Goal: Transaction & Acquisition: Download file/media

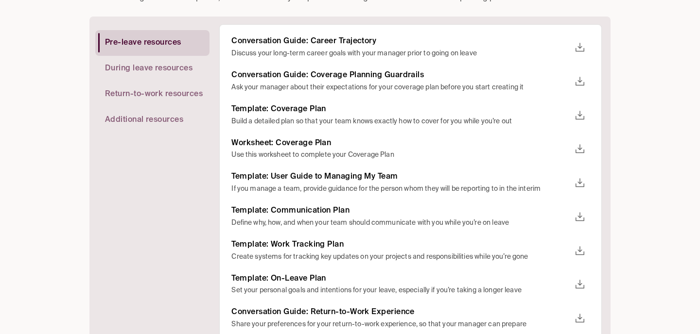
scroll to position [229, 0]
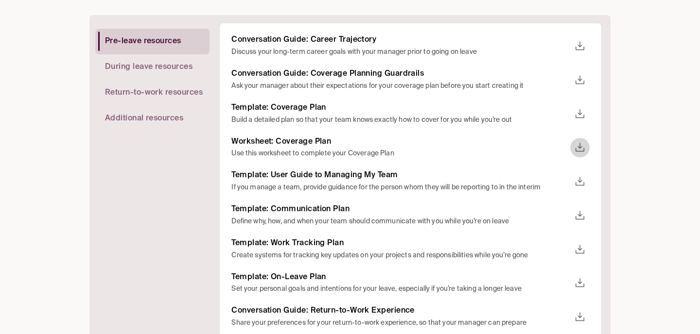
click at [575, 149] on icon "download" at bounding box center [579, 147] width 9 height 9
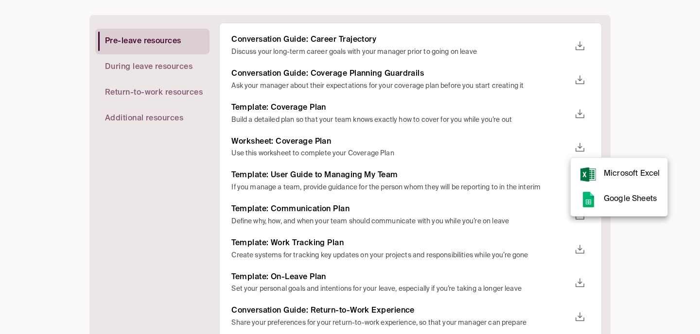
click at [596, 193] on rect at bounding box center [587, 199] width 19 height 19
click at [411, 133] on div at bounding box center [350, 167] width 700 height 334
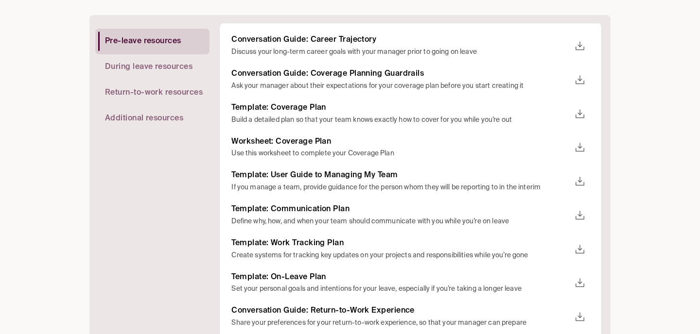
click at [581, 116] on icon "download" at bounding box center [580, 114] width 12 height 12
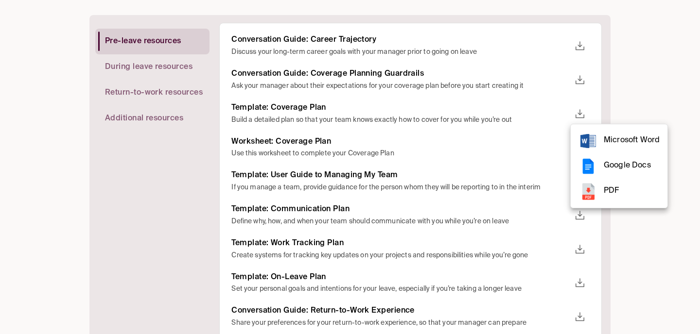
click at [509, 103] on div at bounding box center [350, 167] width 700 height 334
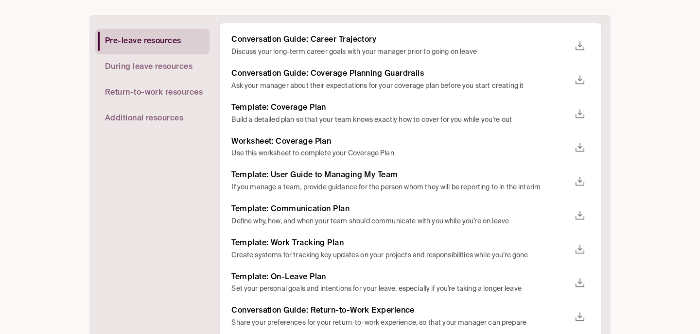
click at [571, 118] on button "download" at bounding box center [579, 113] width 19 height 19
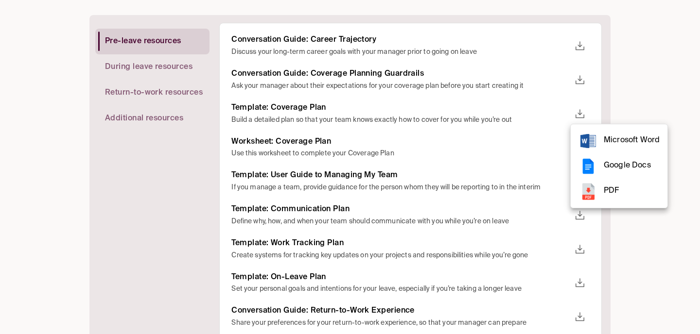
click at [597, 159] on rect at bounding box center [587, 165] width 19 height 19
click at [408, 161] on div at bounding box center [350, 167] width 700 height 334
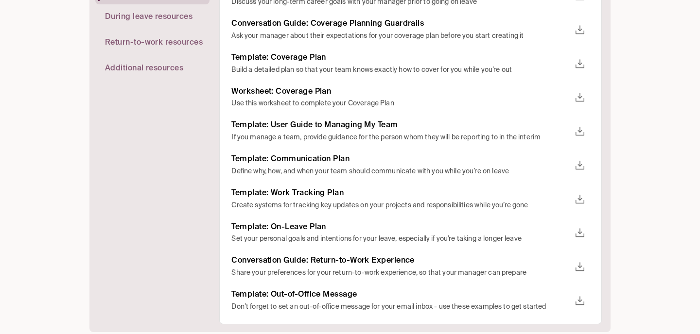
scroll to position [303, 0]
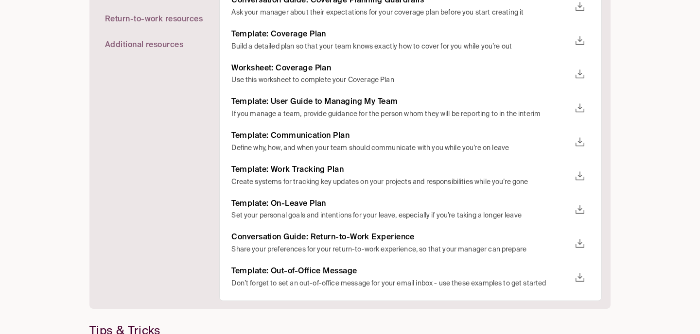
click at [577, 176] on icon "download" at bounding box center [580, 177] width 12 height 12
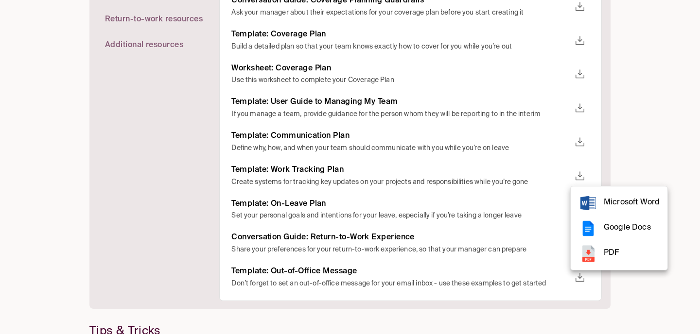
click at [483, 195] on div at bounding box center [350, 167] width 700 height 334
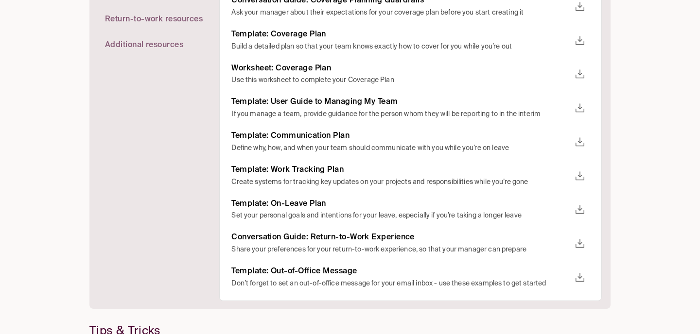
click at [579, 213] on icon "download" at bounding box center [580, 210] width 12 height 12
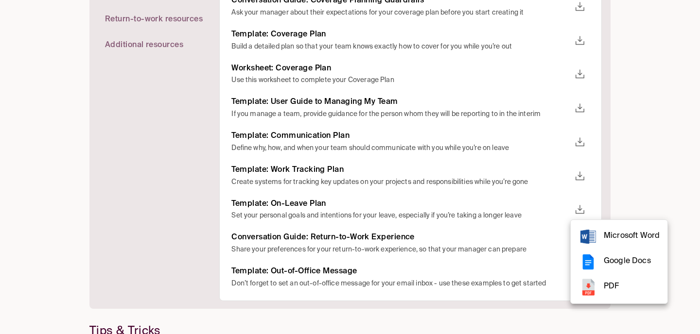
click at [515, 209] on div at bounding box center [350, 167] width 700 height 334
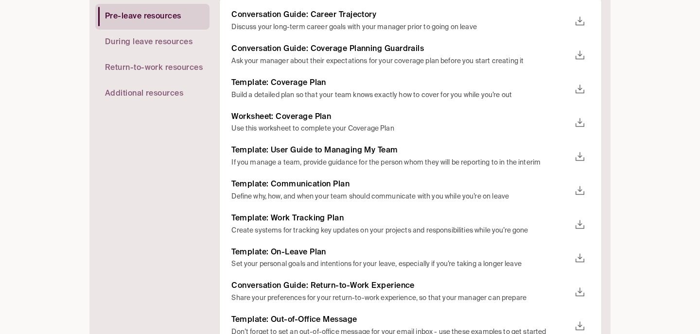
scroll to position [244, 0]
